Goal: Transaction & Acquisition: Purchase product/service

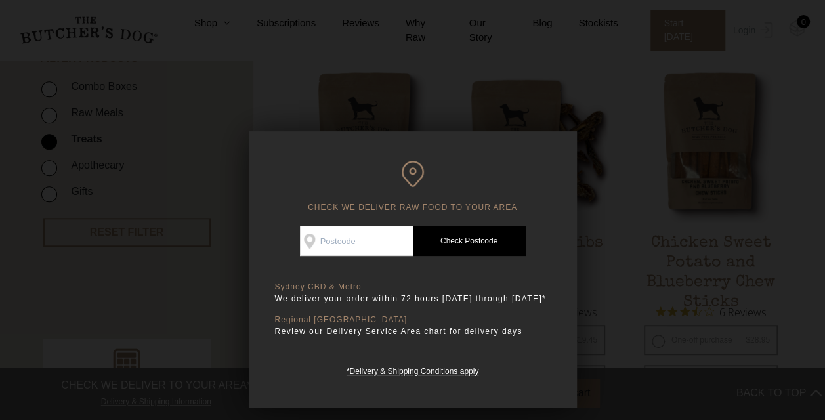
scroll to position [459, 0]
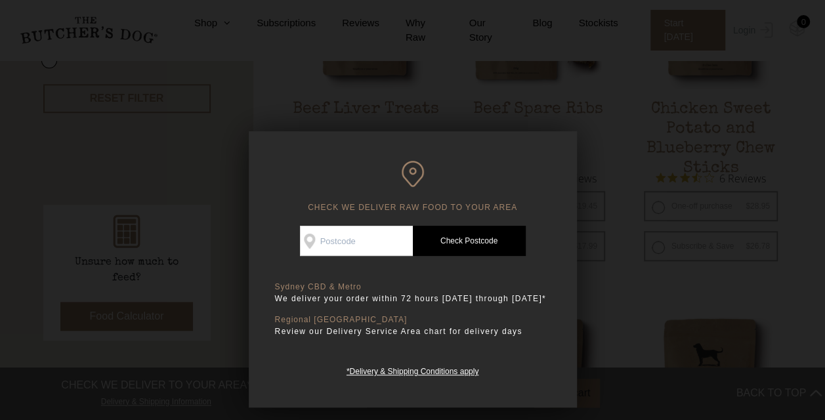
click at [524, 171] on h6 "CHECK WE DELIVER RAW FOOD TO YOUR AREA" at bounding box center [413, 187] width 276 height 52
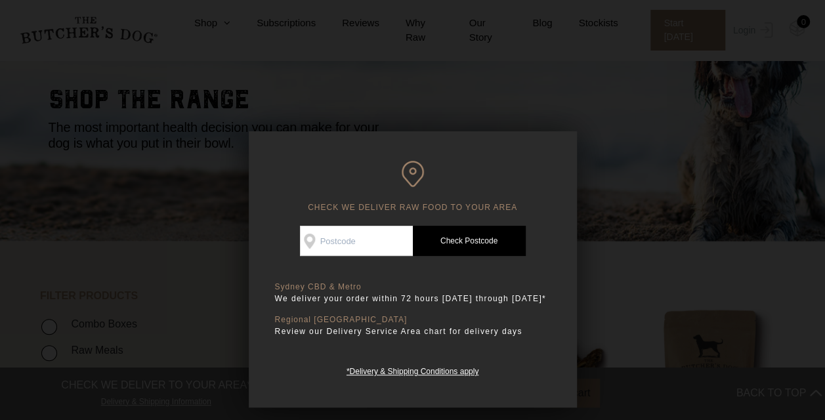
scroll to position [0, 0]
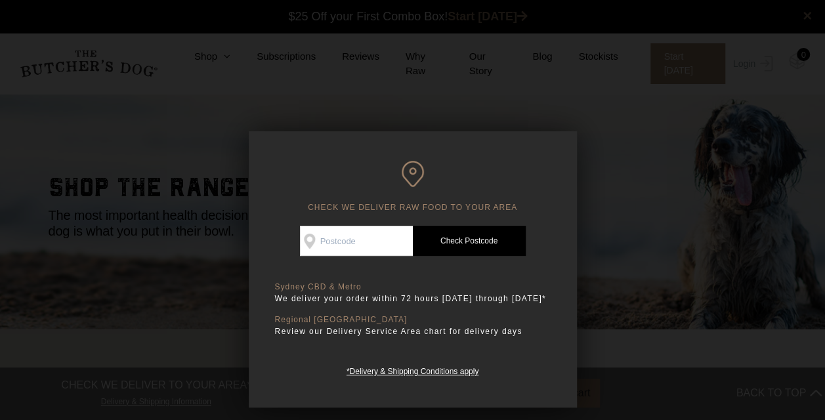
click at [350, 240] on input "Check Availability At" at bounding box center [356, 241] width 113 height 30
type input "4005"
click at [465, 243] on link "Check Postcode" at bounding box center [469, 241] width 113 height 30
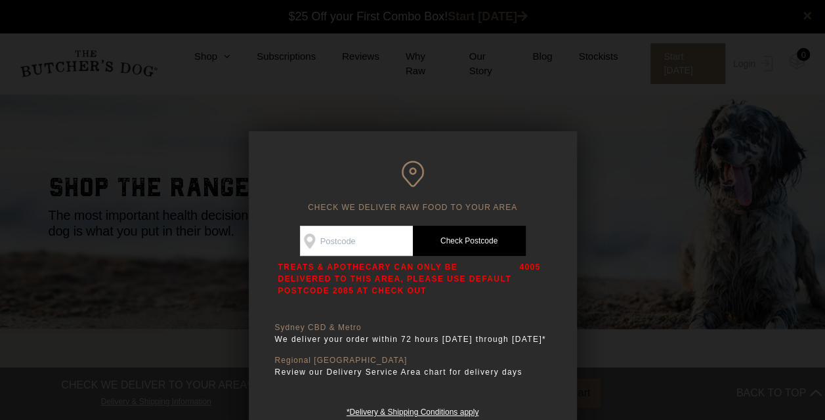
click at [636, 230] on div at bounding box center [412, 210] width 825 height 420
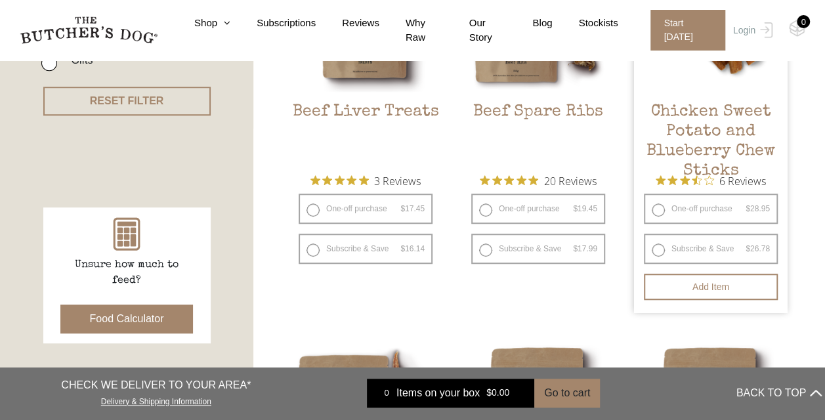
scroll to position [462, 0]
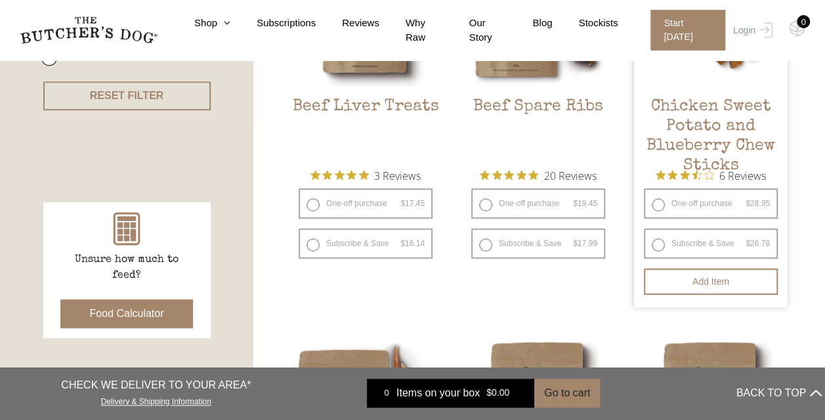
click at [703, 105] on h2 "Chicken Sweet Potato and Blueberry Chew Sticks" at bounding box center [711, 128] width 154 height 62
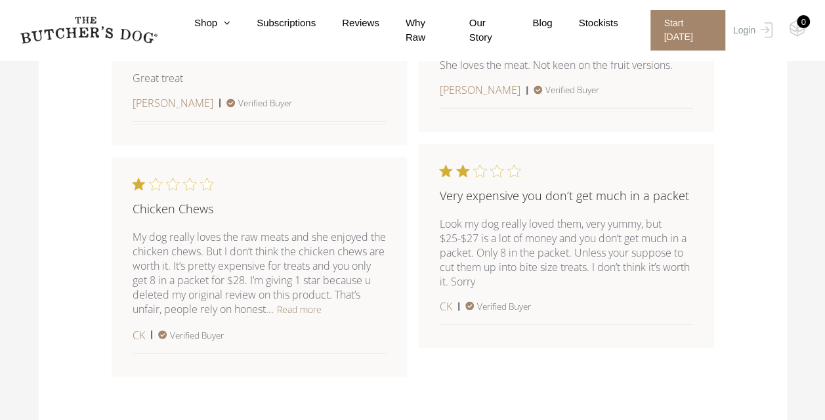
scroll to position [1181, 0]
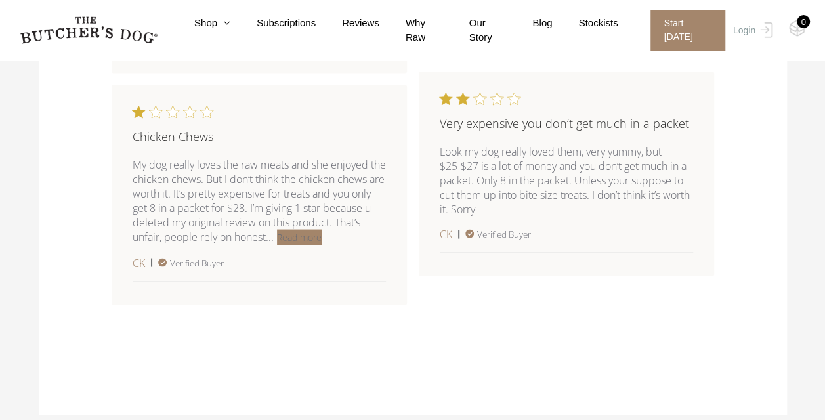
click at [322, 236] on button "Read more" at bounding box center [299, 237] width 45 height 16
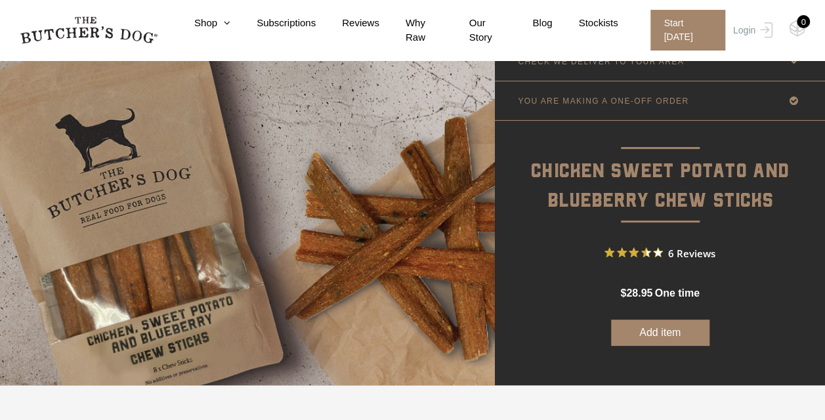
scroll to position [66, 0]
